Goal: Register for event/course

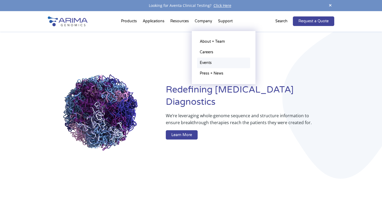
click at [204, 63] on link "Events" at bounding box center [223, 63] width 53 height 11
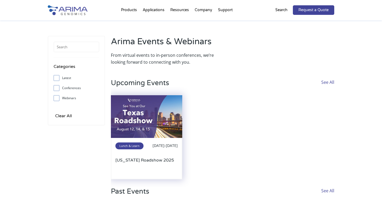
click at [151, 111] on img at bounding box center [147, 116] width 72 height 43
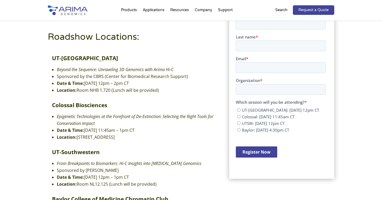
scroll to position [126, 0]
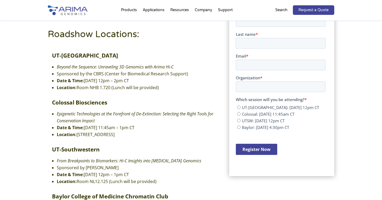
click at [238, 114] on input "Colossal: [DATE] 11:45am CT" at bounding box center [238, 113] width 3 height 3
radio input "true"
click at [236, 125] on ul "UT-Austin: Tuesday, August 12 | 12pm CT Colossal: Wednesday, August 13 | 11:45a…" at bounding box center [280, 116] width 90 height 27
click at [239, 122] on input "UTSW: Thursday, August 14 | 12pm CT" at bounding box center [238, 119] width 3 height 3
radio input "true"
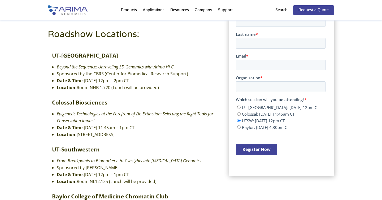
click at [238, 129] on label "Baylor: Friday, August 15 | 4:30pm CT" at bounding box center [281, 126] width 88 height 5
click at [238, 129] on input "Baylor: Friday, August 15 | 4:30pm CT" at bounding box center [238, 126] width 3 height 3
radio input "true"
click at [237, 115] on input "Colossal: Wednesday, August 13 | 11:45am CT" at bounding box center [238, 113] width 3 height 3
radio input "true"
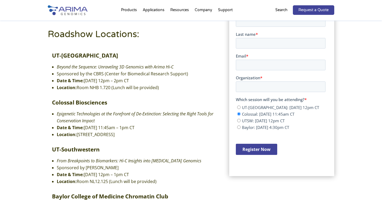
click at [238, 108] on input "UT-Austin: Tuesday, August 12 | 12pm CT" at bounding box center [238, 106] width 3 height 3
radio input "true"
